Goal: Information Seeking & Learning: Learn about a topic

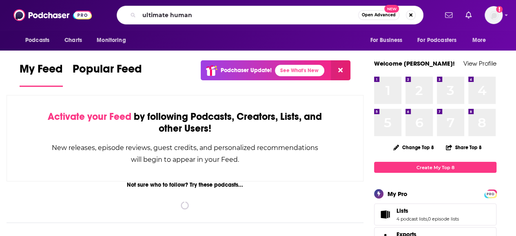
type input "ultimate human"
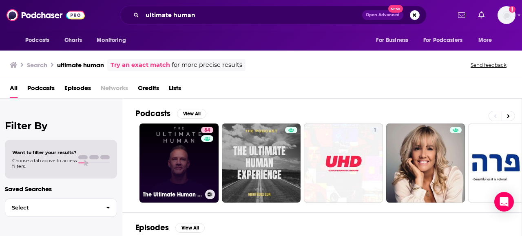
click at [165, 167] on link "84 The Ultimate Human with Gary Brecka" at bounding box center [178, 163] width 79 height 79
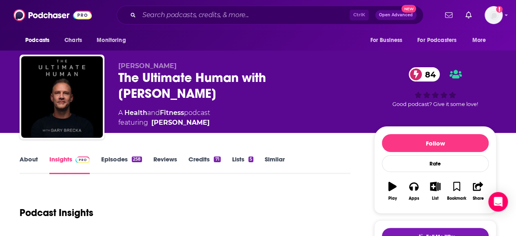
click at [31, 163] on link "About" at bounding box center [29, 164] width 18 height 19
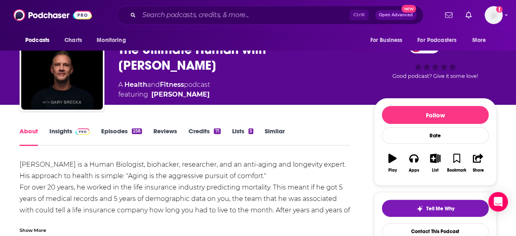
scroll to position [29, 0]
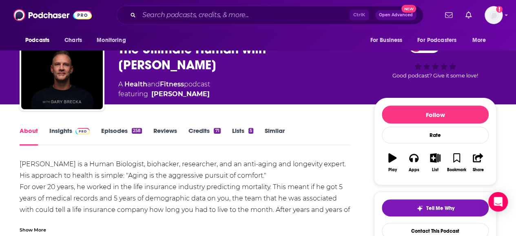
click at [277, 133] on link "Similar" at bounding box center [275, 136] width 20 height 19
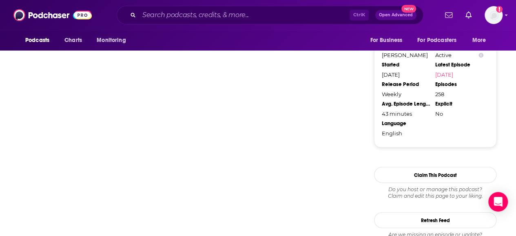
scroll to position [838, 0]
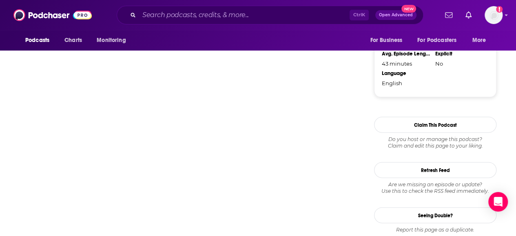
drag, startPoint x: 277, startPoint y: 133, endPoint x: 196, endPoint y: 243, distance: 136.4
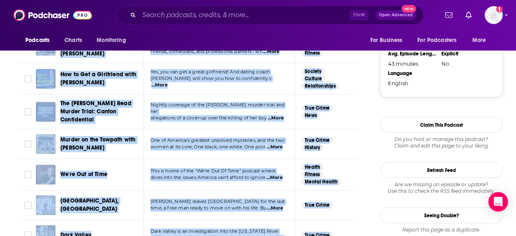
click at [196, 138] on span "One of America’s greatest unsolved mysteries, and the two" at bounding box center [217, 141] width 134 height 6
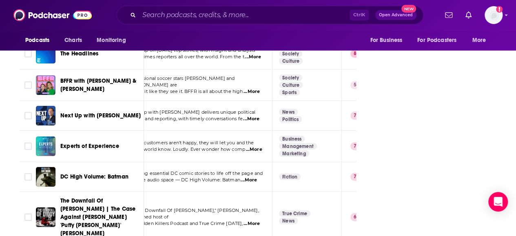
scroll to position [1309, 0]
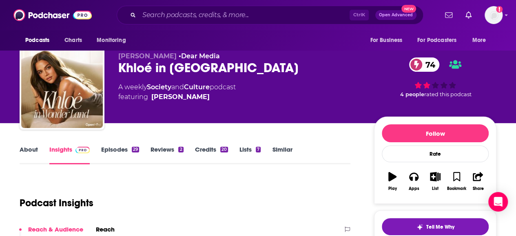
scroll to position [11, 0]
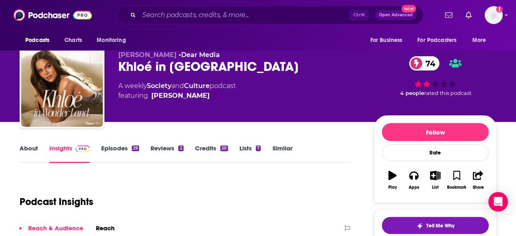
click at [283, 148] on link "Similar" at bounding box center [282, 153] width 20 height 19
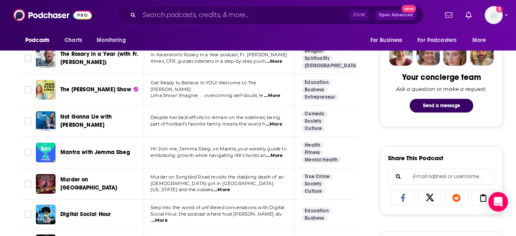
scroll to position [397, 0]
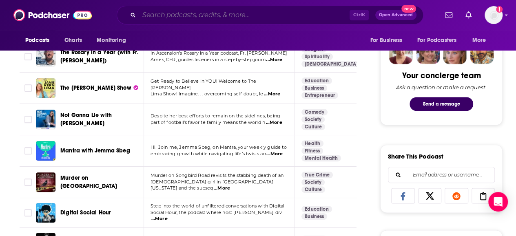
click at [168, 13] on input "Search podcasts, credits, & more..." at bounding box center [244, 15] width 210 height 13
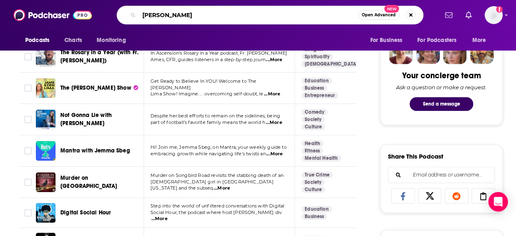
type input "travis kelce"
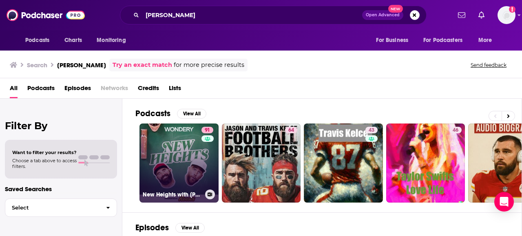
click at [160, 149] on link "91 New Heights with Jason & Travis Kelce" at bounding box center [178, 163] width 79 height 79
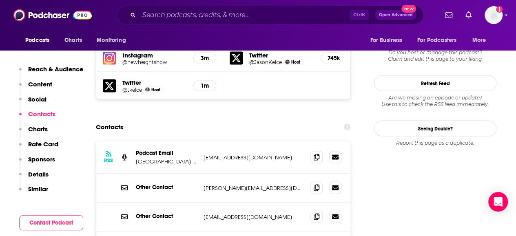
scroll to position [779, 0]
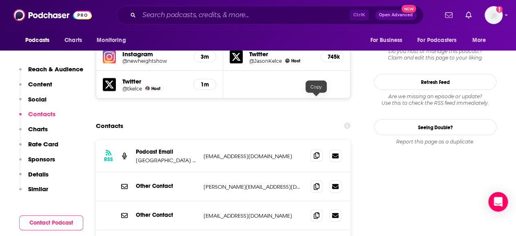
click at [316, 152] on icon at bounding box center [316, 155] width 6 height 7
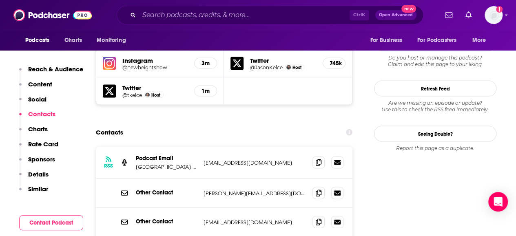
scroll to position [773, 0]
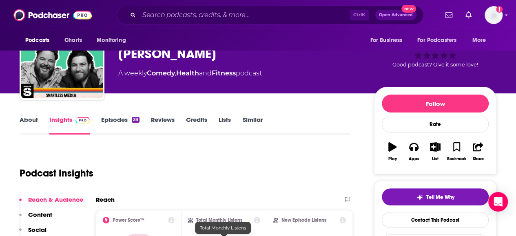
scroll to position [29, 0]
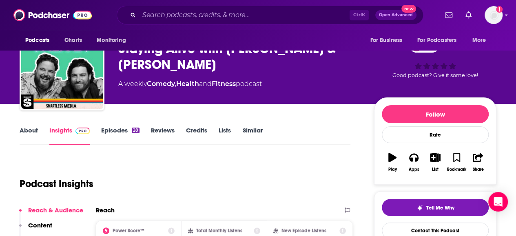
click at [20, 132] on link "About" at bounding box center [29, 135] width 18 height 19
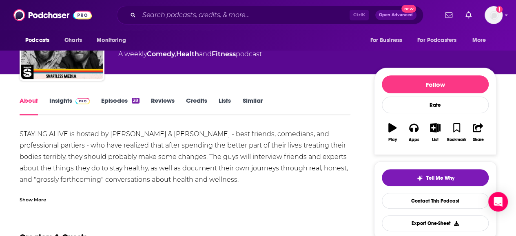
scroll to position [59, 0]
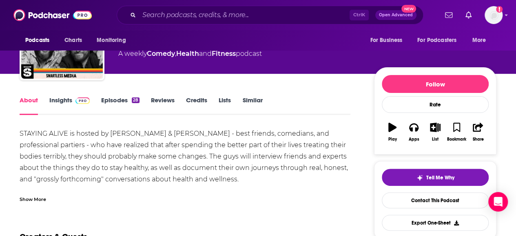
click at [71, 100] on link "Insights" at bounding box center [69, 105] width 40 height 19
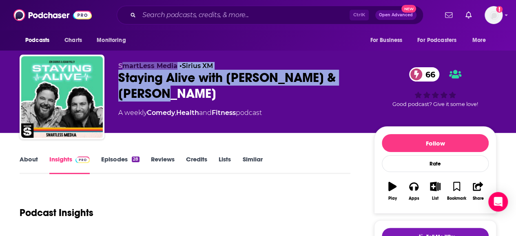
drag, startPoint x: 148, startPoint y: 96, endPoint x: 121, endPoint y: 70, distance: 36.9
click at [121, 70] on div "SmartLess Media • Sirius XM Staying Alive with Jon Gabrus & Adam Pally 66 A wee…" at bounding box center [239, 94] width 243 height 65
click at [187, 58] on div "SmartLess Media • Sirius XM Staying Alive with Jon Gabrus & Adam Pally 66 A wee…" at bounding box center [258, 99] width 477 height 88
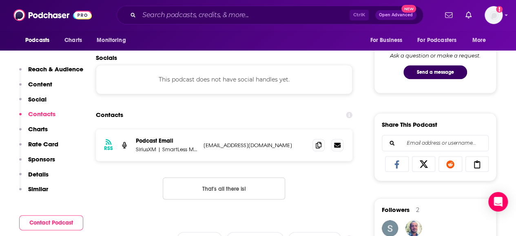
scroll to position [429, 0]
click at [316, 147] on icon at bounding box center [319, 144] width 6 height 7
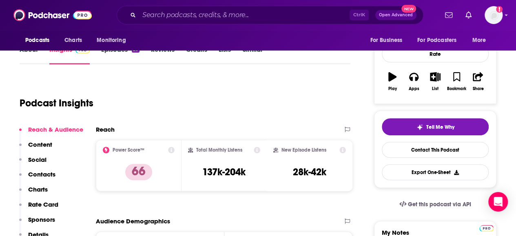
scroll to position [0, 0]
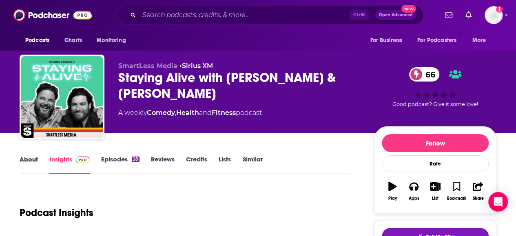
click at [38, 164] on div "About" at bounding box center [35, 164] width 30 height 19
click at [112, 163] on link "Episodes 28" at bounding box center [120, 164] width 38 height 19
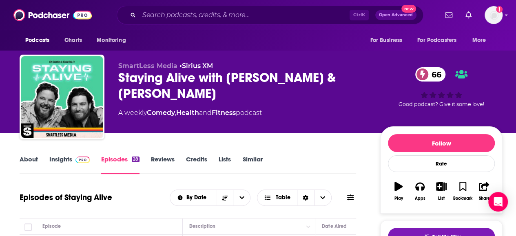
scroll to position [92, 0]
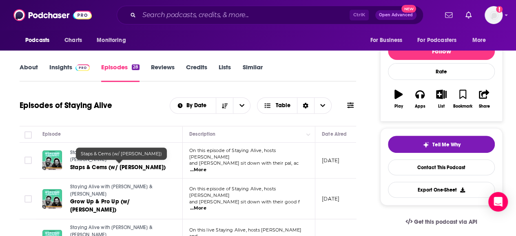
click at [111, 164] on span "Staps & Cems (w/ Angela Trimbur)" at bounding box center [117, 167] width 95 height 7
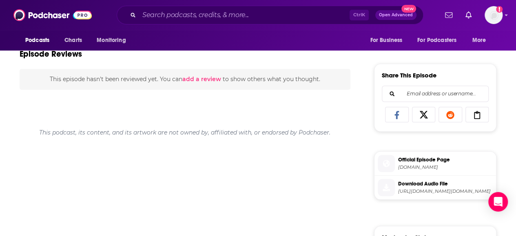
scroll to position [348, 0]
click at [411, 164] on span "smartless.com" at bounding box center [445, 167] width 95 height 6
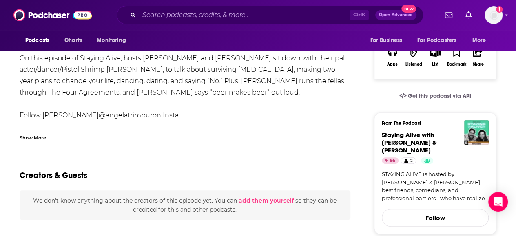
scroll to position [0, 0]
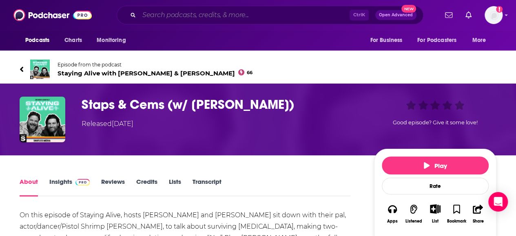
click at [186, 19] on input "Search podcasts, credits, & more..." at bounding box center [244, 15] width 210 height 13
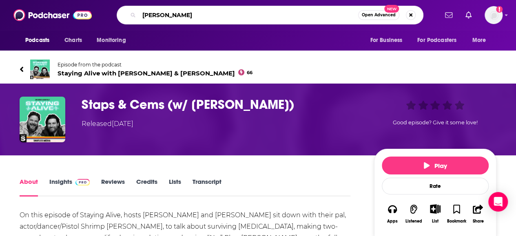
type input "THEO VONN"
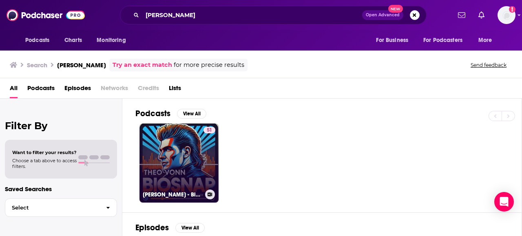
click at [181, 157] on link "51 Theo Vonn - BioSnap living biography" at bounding box center [178, 163] width 79 height 79
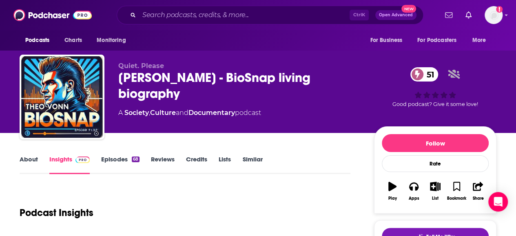
click at [28, 164] on link "About" at bounding box center [29, 164] width 18 height 19
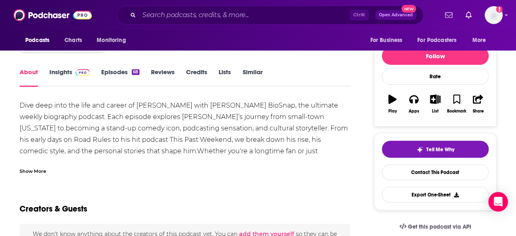
scroll to position [88, 0]
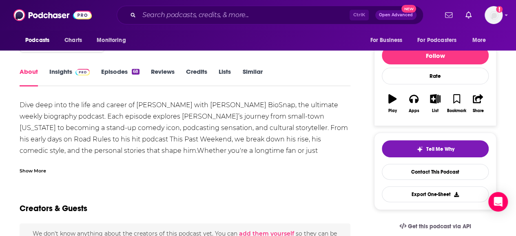
click at [121, 76] on link "Episodes 68" at bounding box center [120, 77] width 38 height 19
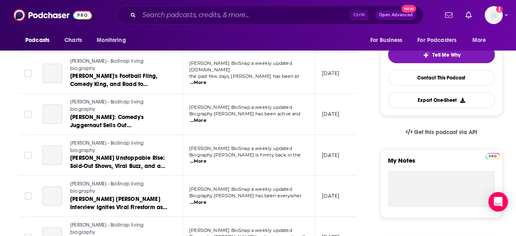
scroll to position [65, 0]
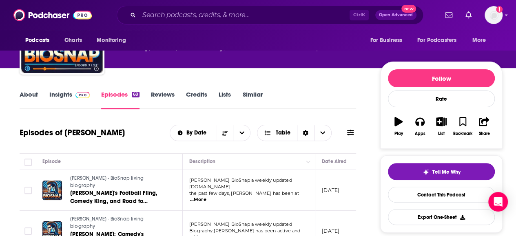
click at [249, 99] on link "Similar" at bounding box center [252, 99] width 20 height 19
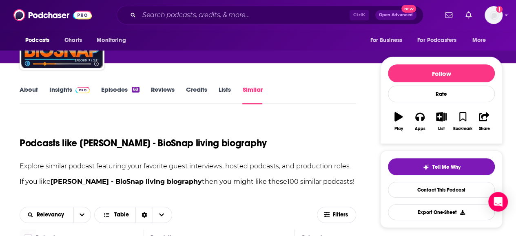
scroll to position [69, 0]
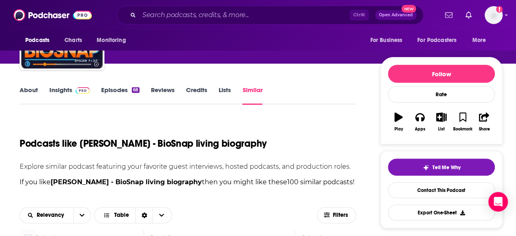
click at [29, 90] on link "About" at bounding box center [29, 95] width 18 height 19
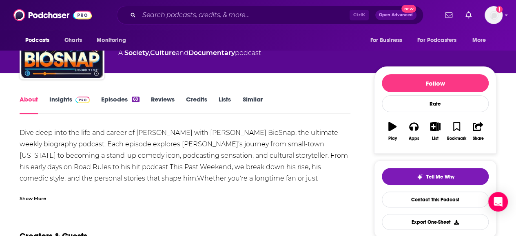
scroll to position [58, 0]
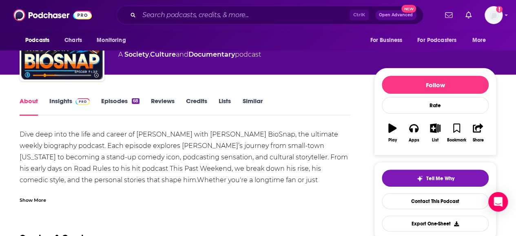
click at [200, 104] on link "Credits" at bounding box center [196, 106] width 21 height 19
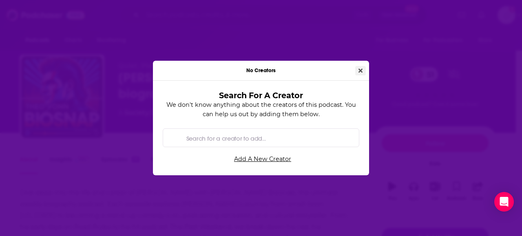
click at [361, 70] on icon "Close" at bounding box center [360, 70] width 4 height 4
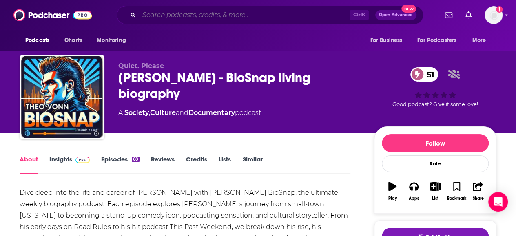
click at [174, 13] on input "Search podcasts, credits, & more..." at bounding box center [244, 15] width 210 height 13
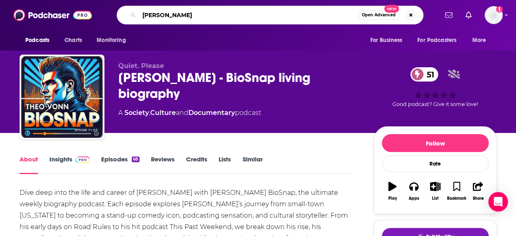
type input "THEO VON"
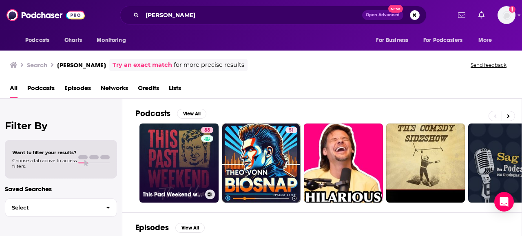
click at [179, 172] on link "88 This Past Weekend w/ Theo Von" at bounding box center [178, 163] width 79 height 79
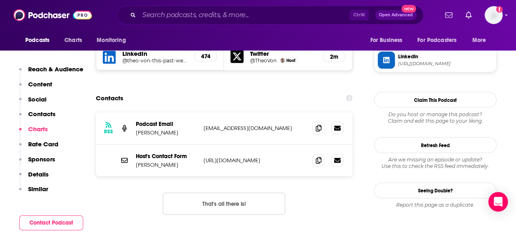
scroll to position [788, 0]
click at [314, 121] on span at bounding box center [318, 127] width 12 height 12
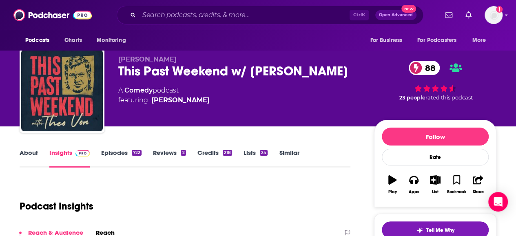
scroll to position [0, 0]
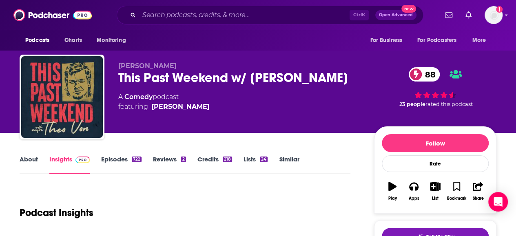
click at [127, 159] on link "Episodes 722" at bounding box center [121, 164] width 40 height 19
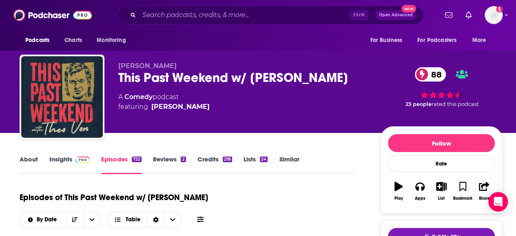
click at [29, 161] on link "About" at bounding box center [29, 164] width 18 height 19
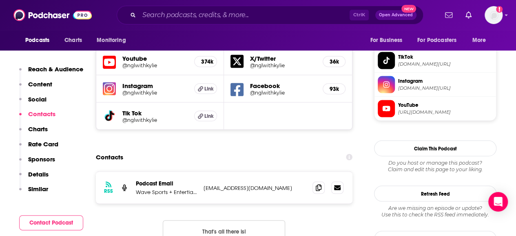
scroll to position [716, 0]
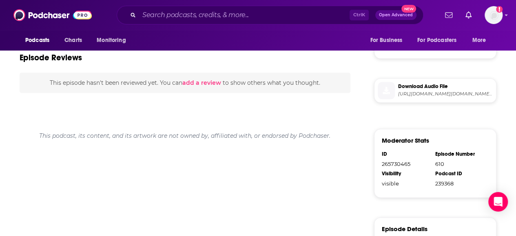
scroll to position [530, 0]
